Goal: Complete application form

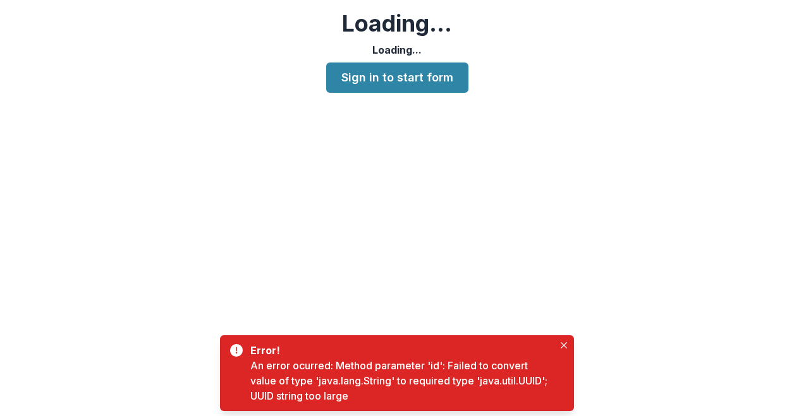
click at [389, 45] on p "Loading..." at bounding box center [396, 49] width 49 height 15
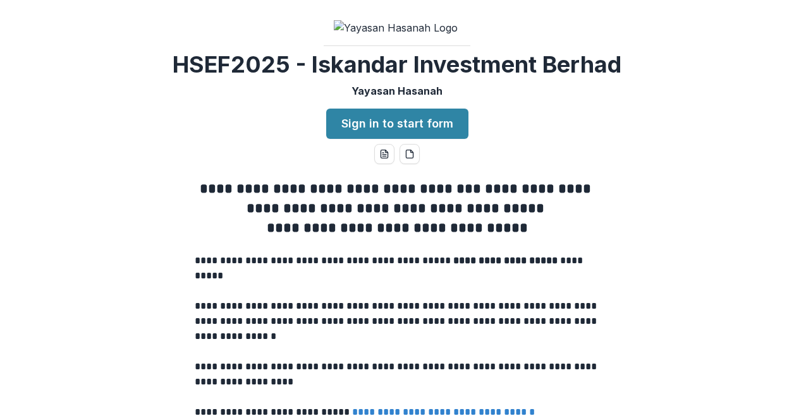
drag, startPoint x: 739, startPoint y: 99, endPoint x: 733, endPoint y: 94, distance: 8.1
click at [739, 99] on div "**********" at bounding box center [397, 208] width 794 height 416
click at [744, 73] on div "**********" at bounding box center [397, 208] width 794 height 416
